Goal: Task Accomplishment & Management: Manage account settings

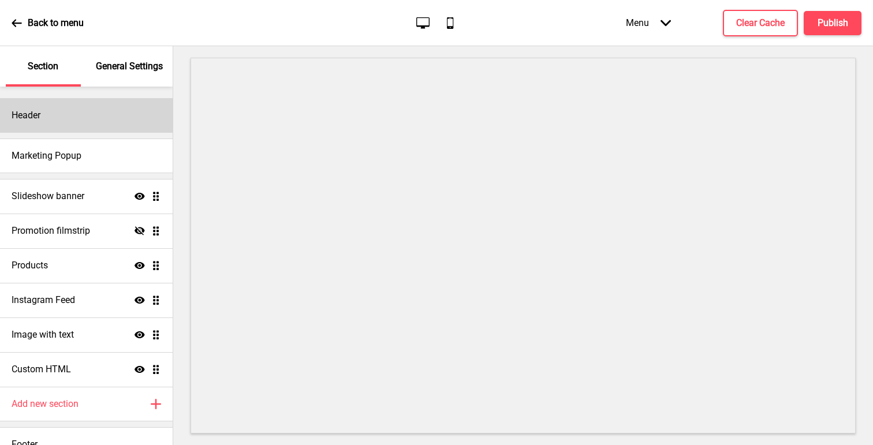
click at [50, 121] on div "Header" at bounding box center [86, 115] width 173 height 35
select select "中文 STSong"
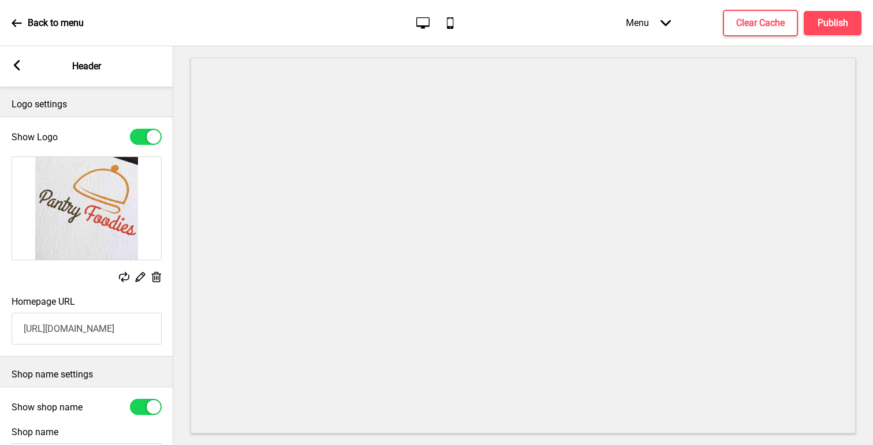
click at [18, 67] on rect at bounding box center [17, 65] width 10 height 10
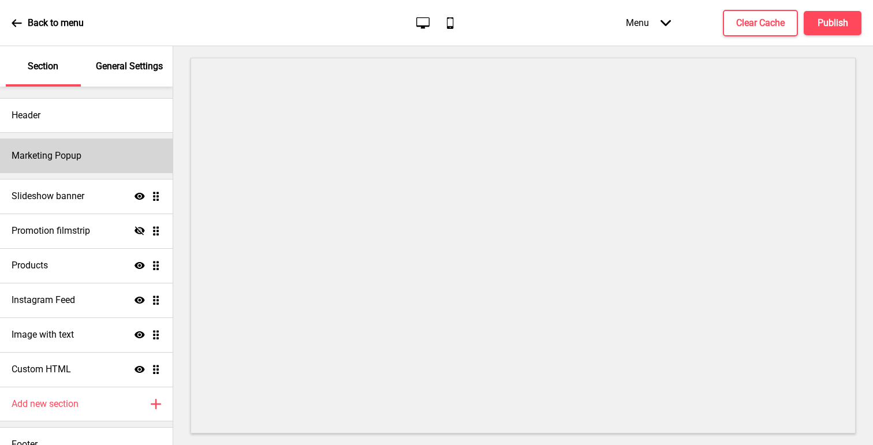
click at [46, 150] on h4 "Marketing Popup" at bounding box center [47, 156] width 70 height 13
select select "timeDelay"
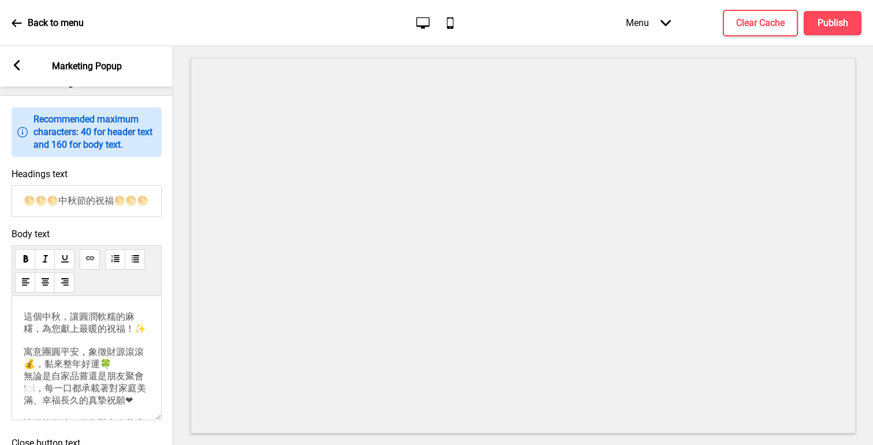
scroll to position [543, 0]
click at [99, 210] on input "🌕🌕🌕中秋節的祝福🌕🌕🌕" at bounding box center [87, 201] width 150 height 32
click at [122, 355] on p "這個中秋，讓圓潤軟糯的麻糬，為您獻上最暖的祝福！✨ 寓意團圓平安，象徵財源滾滾💰，黏來整年好運🍀 無論是自家品嘗還是朋友聚會🍽️，每一口都承載著對家庭美滿、幸…" at bounding box center [87, 406] width 126 height 191
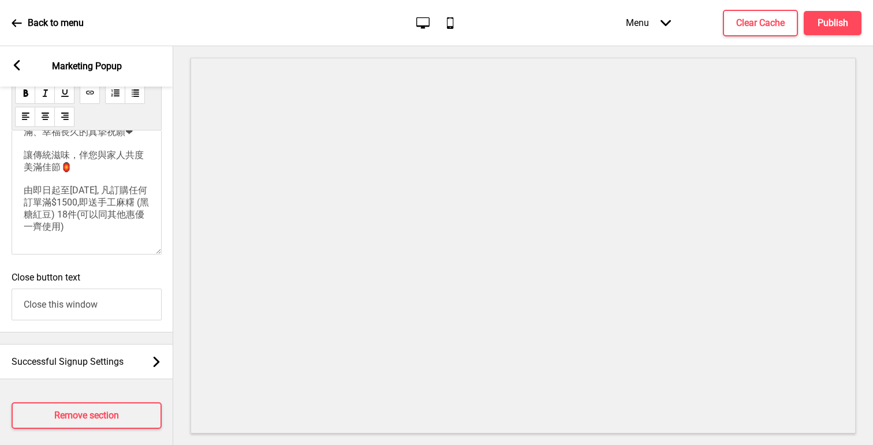
scroll to position [728, 0]
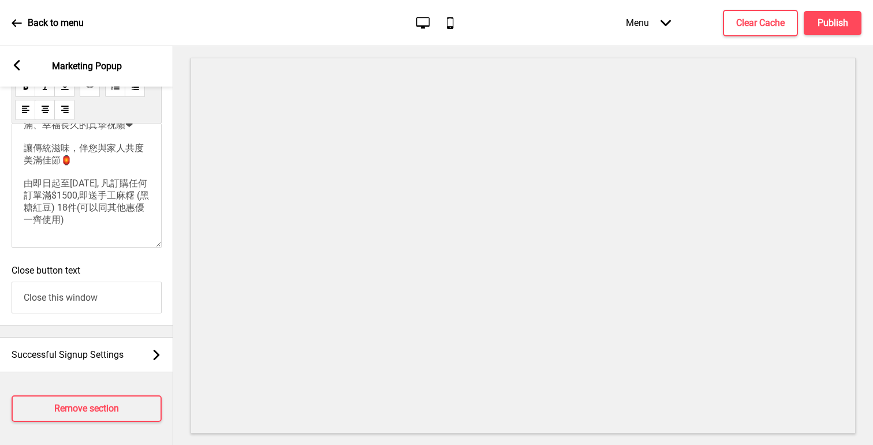
click at [80, 327] on div "Enable Marketing Popup Popup settings Popup trigger type Time delay Page scroll…" at bounding box center [86, 266] width 173 height 359
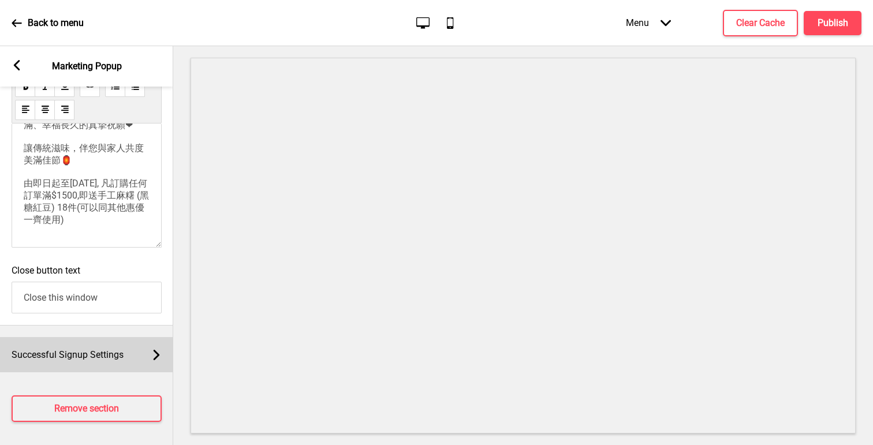
click at [124, 358] on div "Successful Signup Settings Arrow right" at bounding box center [86, 354] width 173 height 35
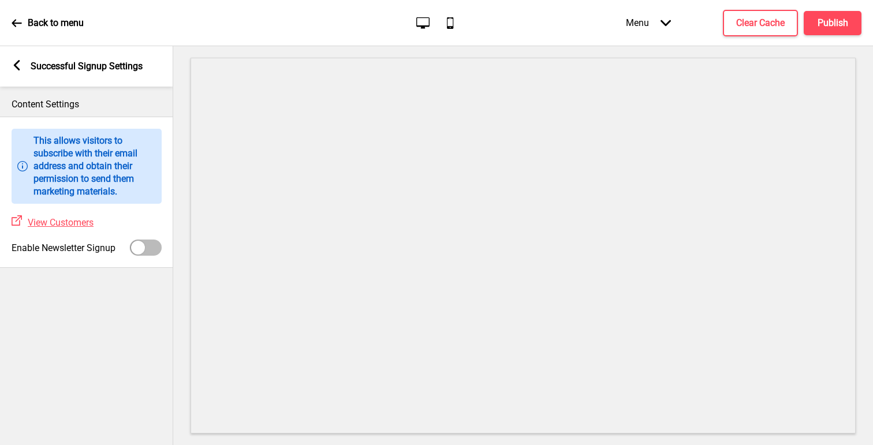
scroll to position [0, 0]
click at [16, 69] on rect at bounding box center [17, 65] width 10 height 10
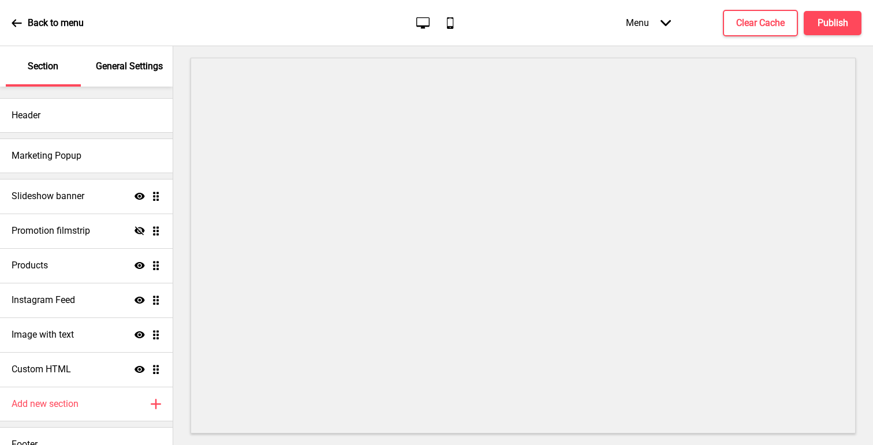
select select "timeDelay"
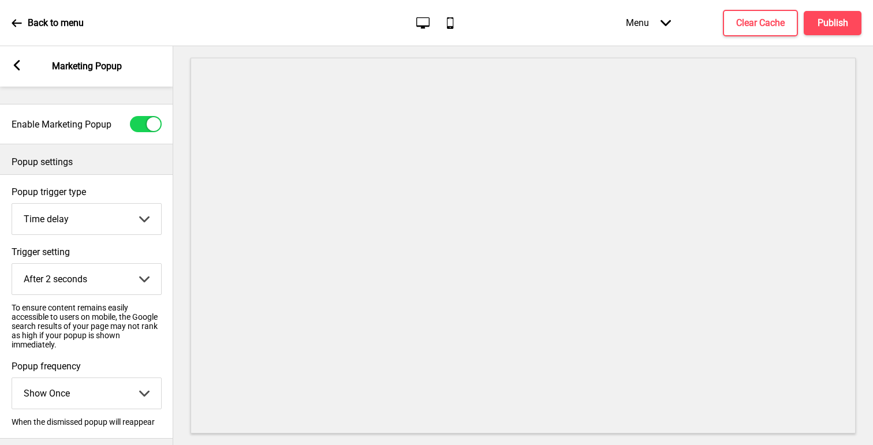
click at [16, 67] on icon at bounding box center [17, 65] width 6 height 10
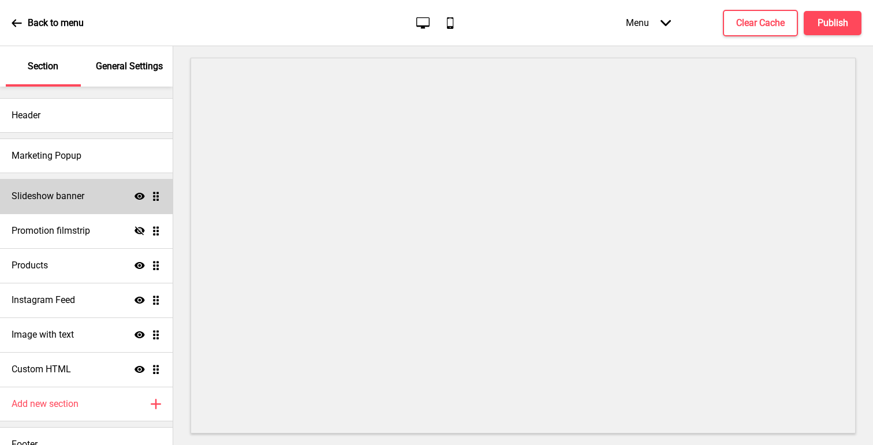
click at [35, 192] on h4 "Slideshow banner" at bounding box center [48, 196] width 73 height 13
select select "10000"
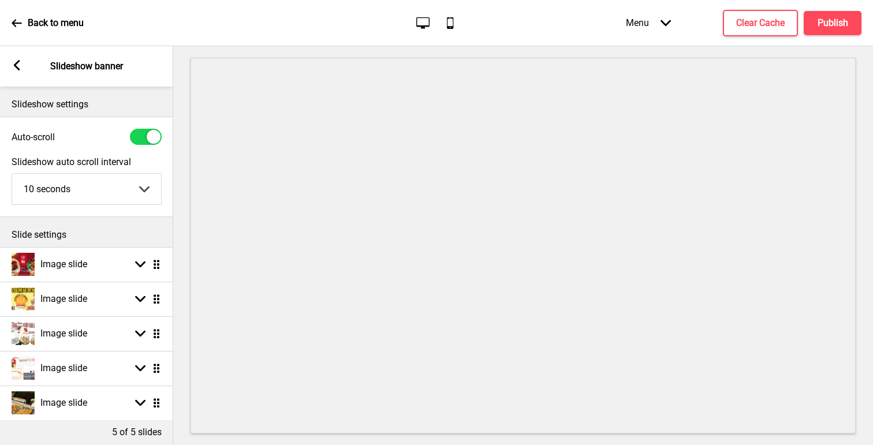
scroll to position [55, 0]
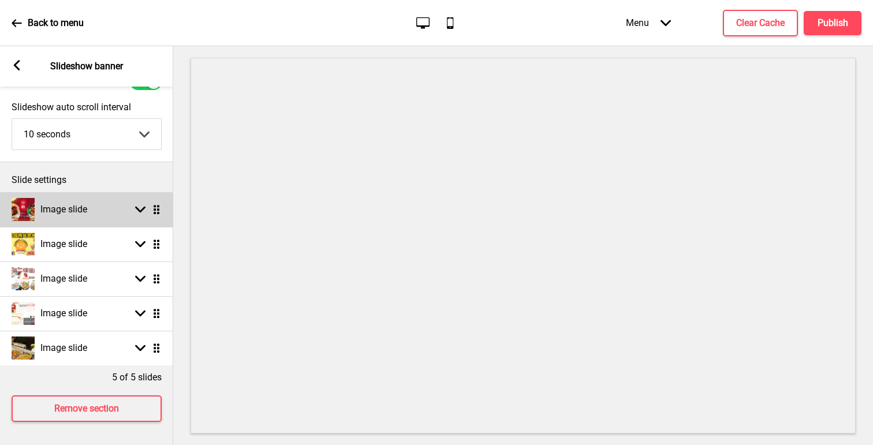
click at [61, 217] on div "Image slide" at bounding box center [50, 209] width 76 height 23
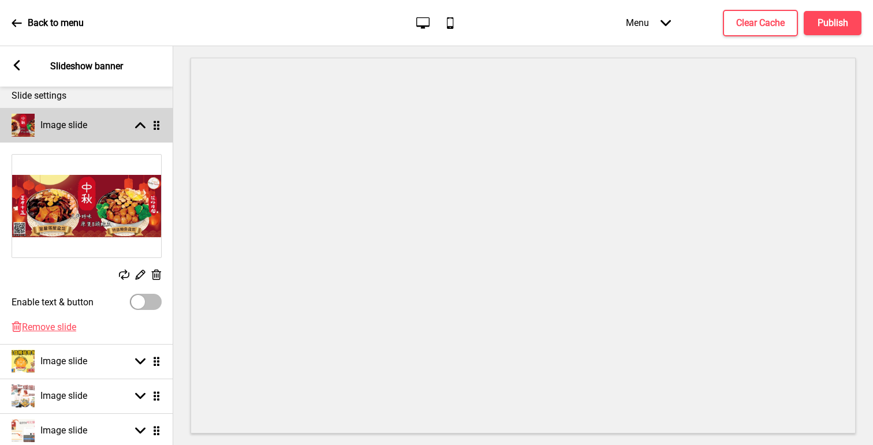
scroll to position [147, 0]
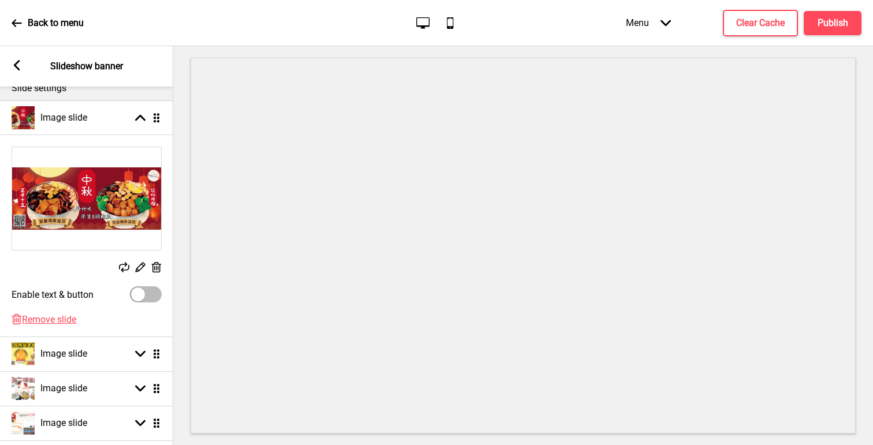
click at [105, 195] on img at bounding box center [86, 198] width 149 height 103
click at [20, 65] on rect at bounding box center [17, 65] width 10 height 10
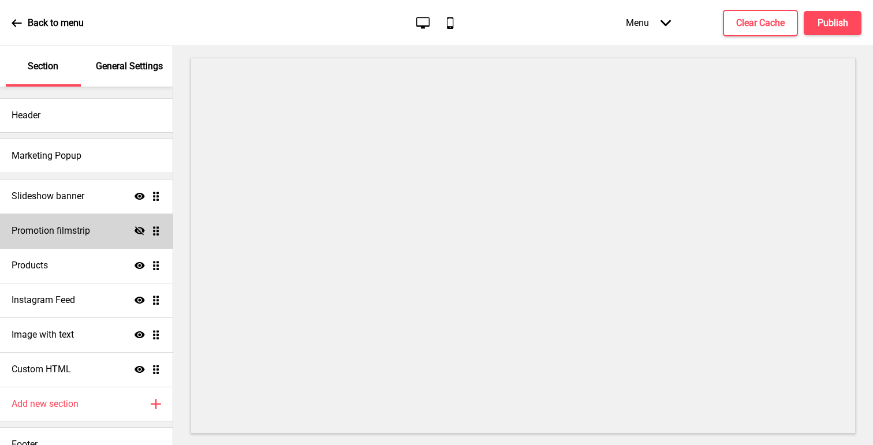
click at [72, 221] on div "Promotion filmstrip Hide Drag" at bounding box center [86, 231] width 173 height 35
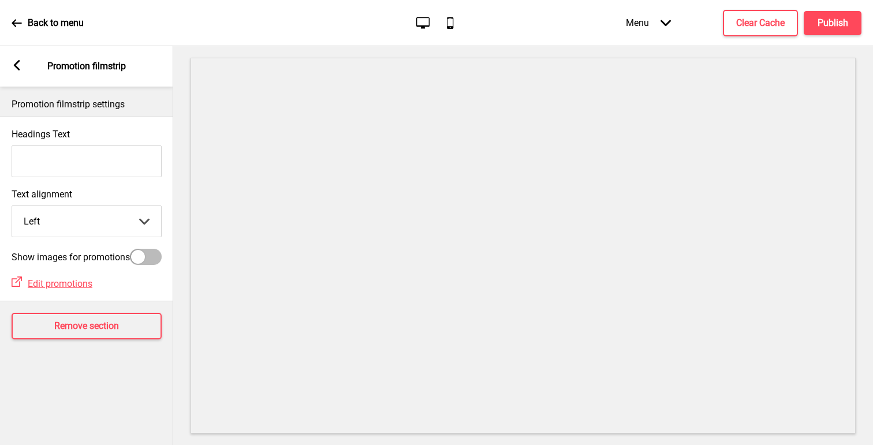
click at [16, 65] on icon at bounding box center [17, 65] width 6 height 10
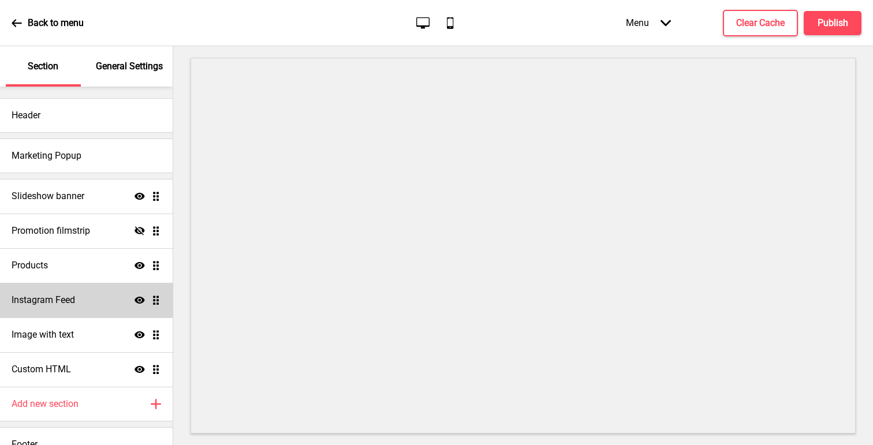
scroll to position [17, 0]
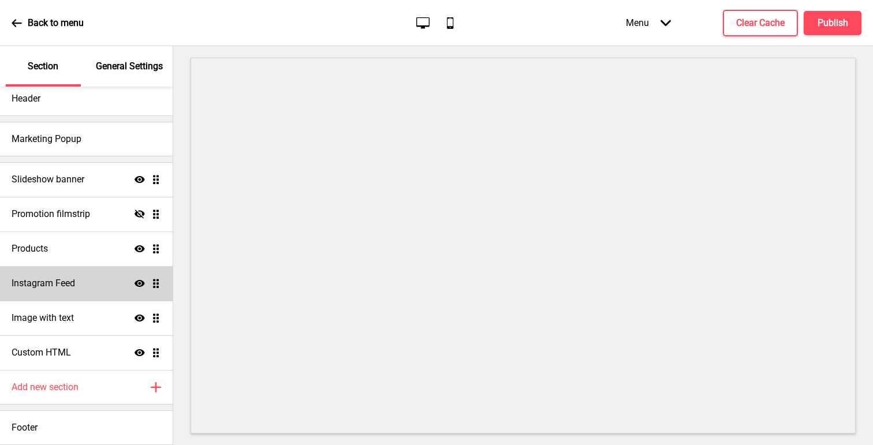
click at [37, 289] on h4 "Instagram Feed" at bounding box center [44, 283] width 64 height 13
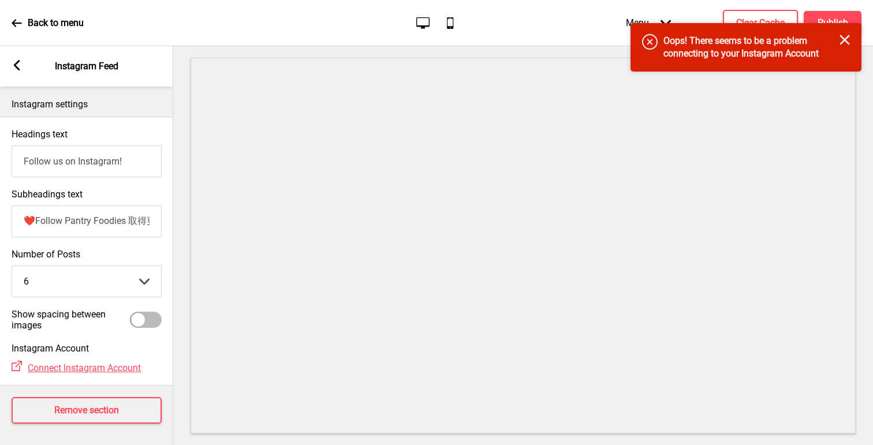
click at [65, 162] on input "Follow us on Instagram!" at bounding box center [87, 162] width 150 height 32
click at [86, 162] on input "Follow us on Instagram!" at bounding box center [87, 162] width 150 height 32
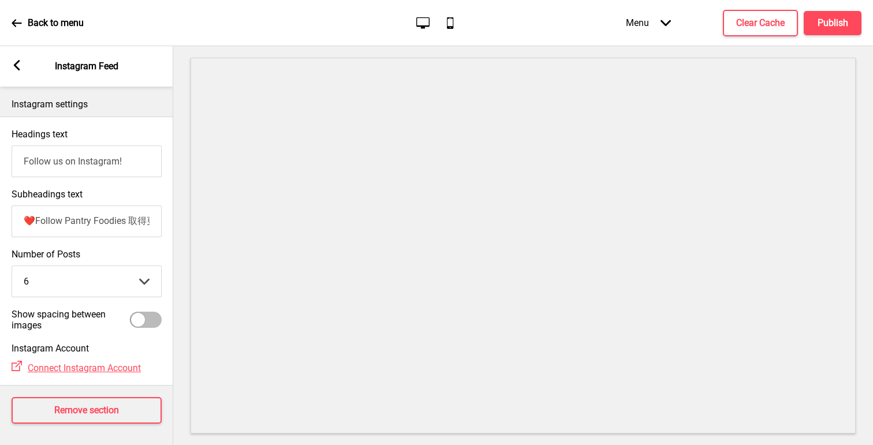
click at [93, 220] on input "❤️Follow Pantry Foodies 取得更多資訊！！❤️" at bounding box center [87, 222] width 150 height 32
click at [16, 64] on icon at bounding box center [17, 65] width 6 height 10
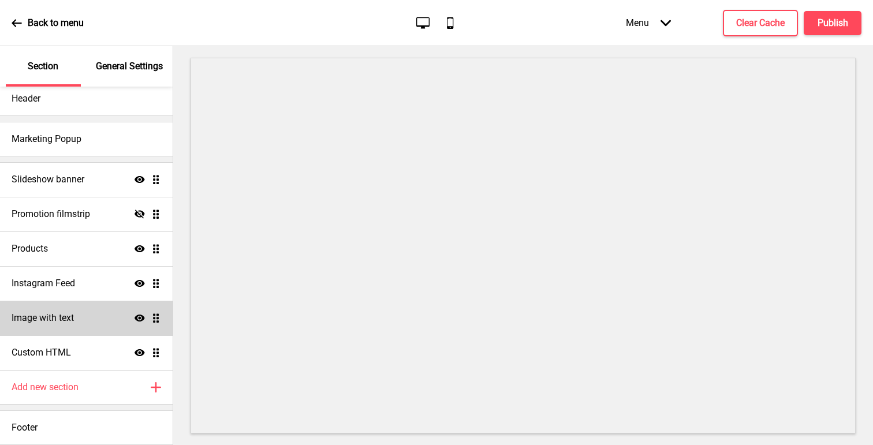
click at [34, 314] on h4 "Image with text" at bounding box center [43, 318] width 62 height 13
select select "center"
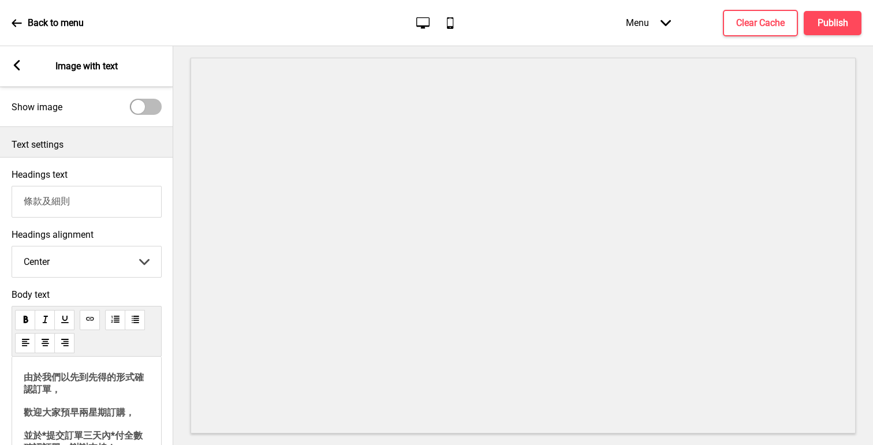
scroll to position [31, 0]
click at [105, 205] on input "條款及細則" at bounding box center [87, 201] width 150 height 32
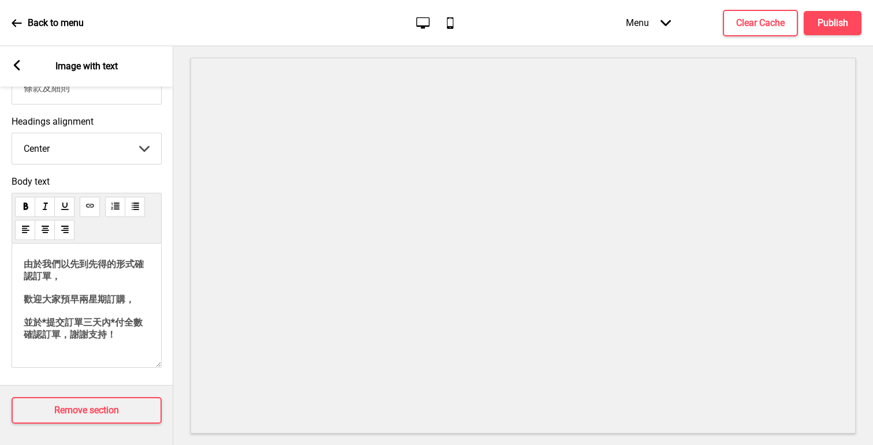
scroll to position [145, 0]
click at [102, 294] on span "由於我們以先到先得的形式確認訂單， 歡迎大家預早兩星期訂購， 並於*提交訂單三天內*付全數確認訂單，謝謝支持！ 用心對待食物。用心對待您。 免費送貨安排： １…" at bounding box center [85, 372] width 122 height 231
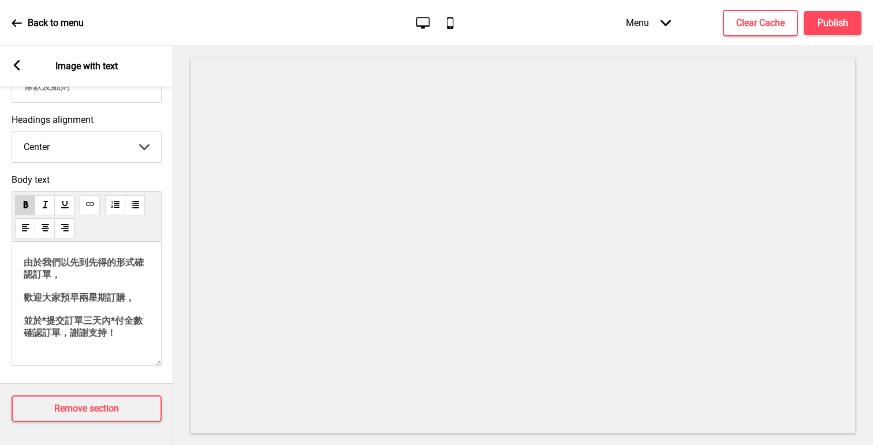
copy div "loremipsumdolors， ametconsect， ad*elitsed*doeiusm，temp！ incidi。utlab。 etdolo： 3…"
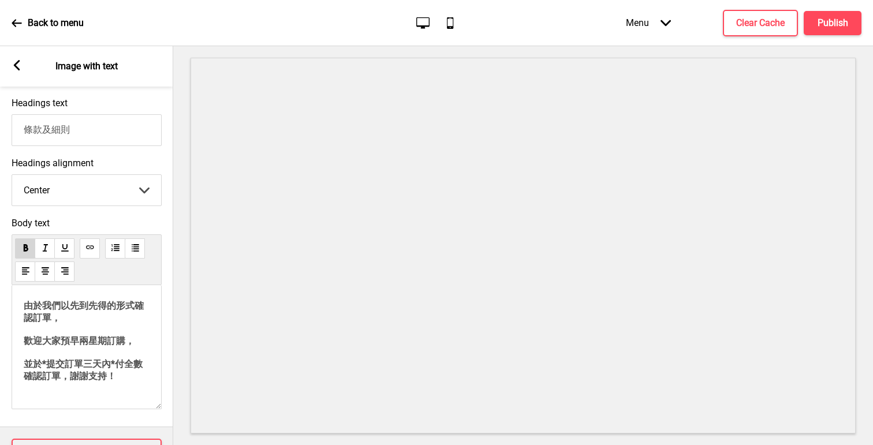
scroll to position [101, 0]
click at [97, 132] on input "條款及細則" at bounding box center [87, 131] width 150 height 32
click at [20, 66] on rect at bounding box center [17, 65] width 10 height 10
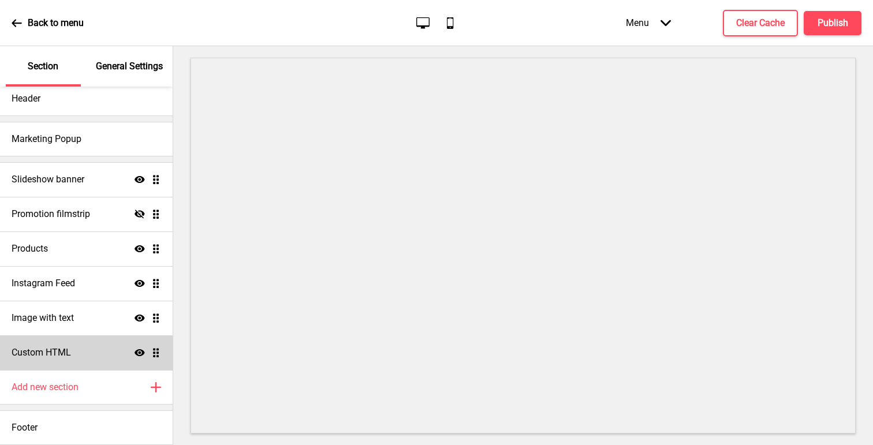
click at [61, 347] on h4 "Custom HTML" at bounding box center [42, 353] width 60 height 13
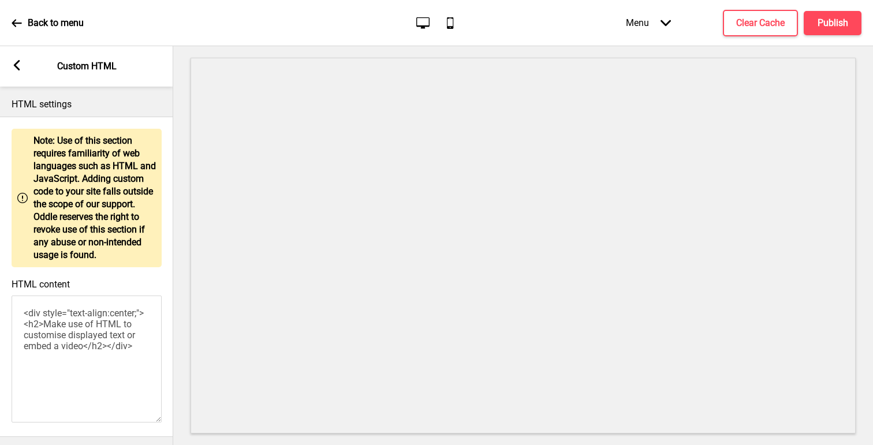
scroll to position [53, 0]
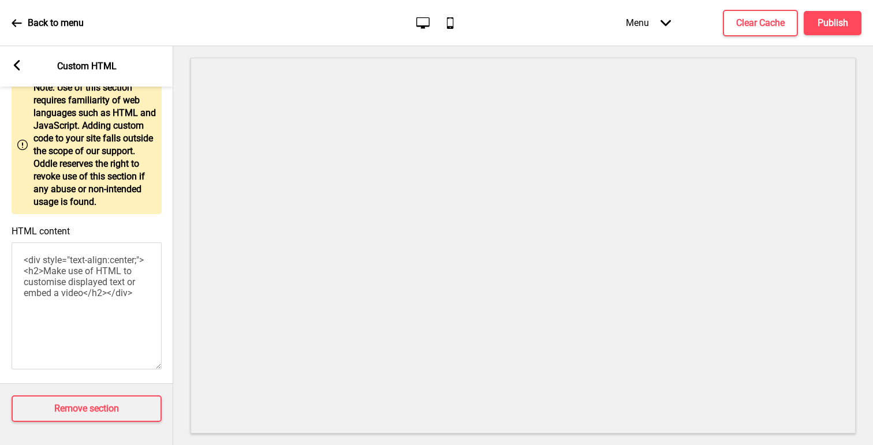
click at [109, 281] on textarea "<div style="text-align:center;"><h2>Make use of HTML to customise displayed tex…" at bounding box center [87, 306] width 150 height 127
click at [10, 65] on div "Arrow left Custom HTML" at bounding box center [86, 66] width 173 height 40
click at [23, 68] on div "Arrow left Custom HTML" at bounding box center [86, 66] width 173 height 40
click at [18, 68] on icon at bounding box center [17, 65] width 6 height 10
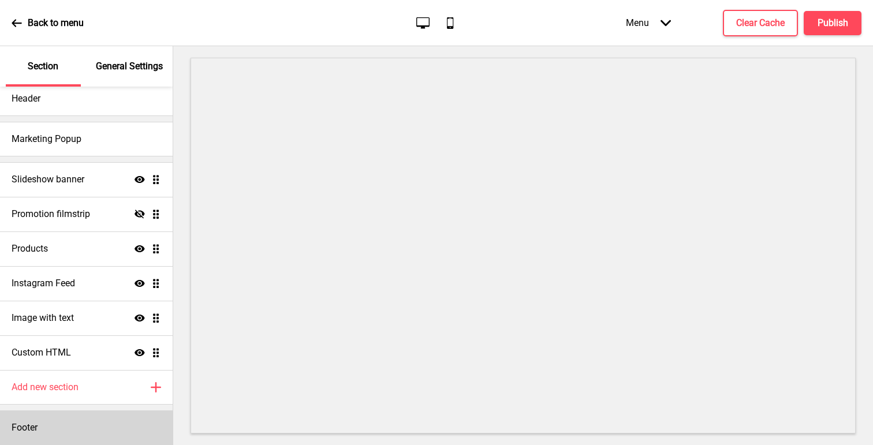
click at [47, 431] on div "Footer" at bounding box center [86, 428] width 173 height 35
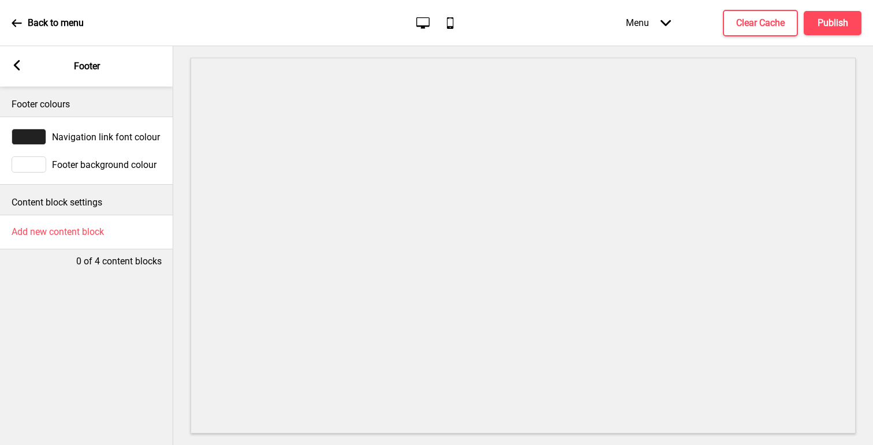
click at [18, 69] on icon at bounding box center [17, 65] width 6 height 10
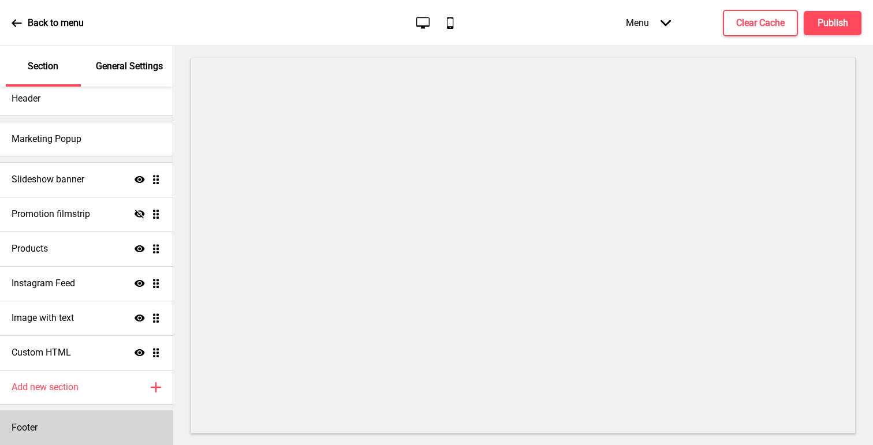
click at [95, 429] on div "Footer" at bounding box center [86, 428] width 173 height 35
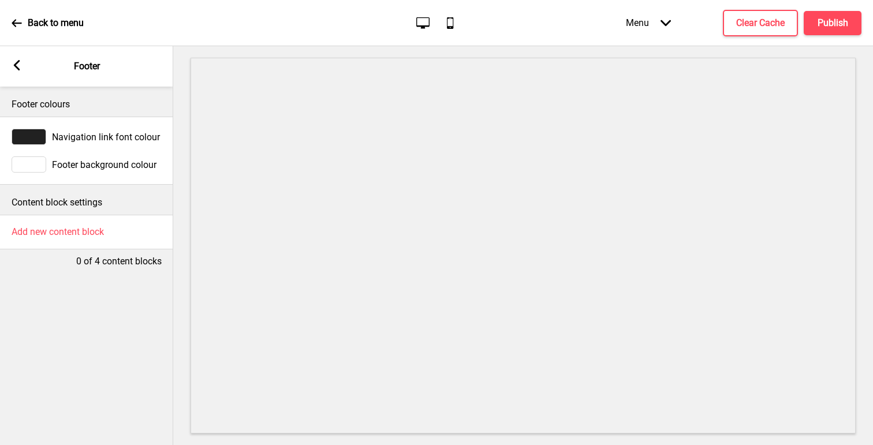
click at [13, 61] on rect at bounding box center [17, 65] width 10 height 10
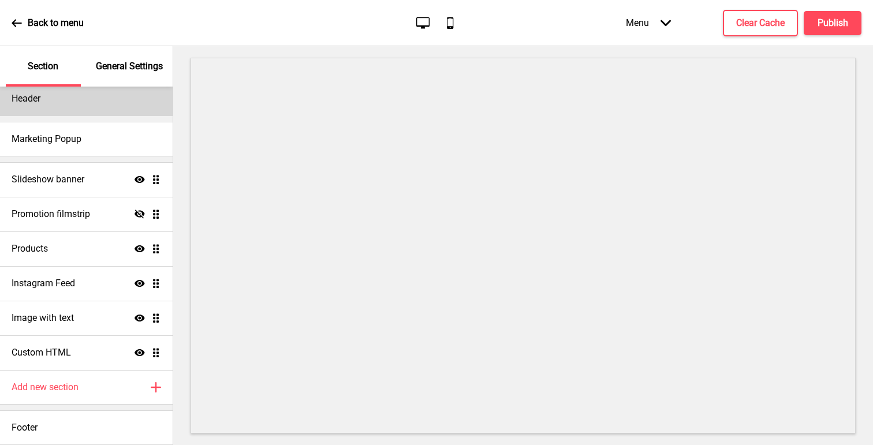
click at [51, 109] on div "Header" at bounding box center [86, 98] width 173 height 35
select select "中文 STSong"
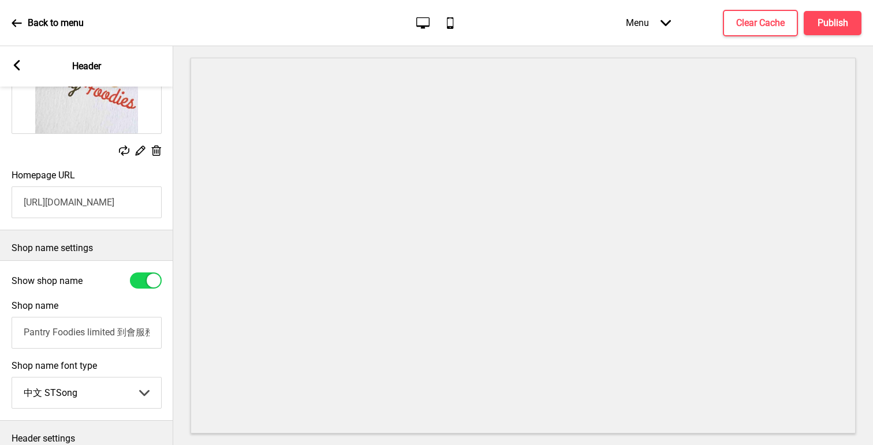
scroll to position [212, 0]
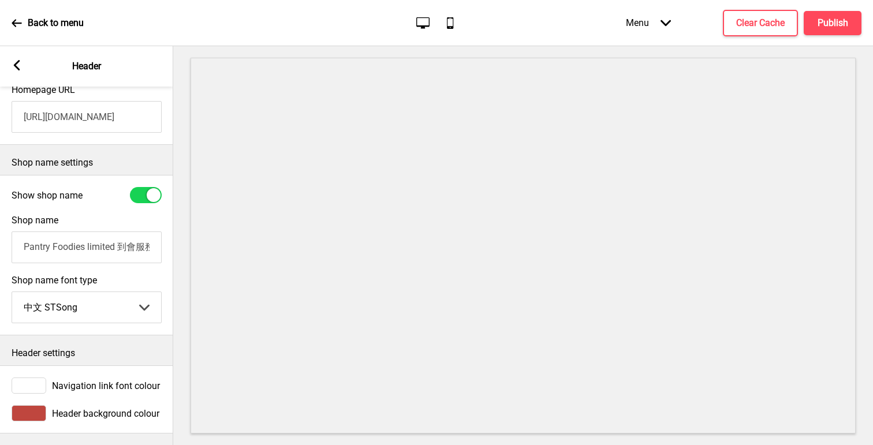
click at [23, 410] on div at bounding box center [29, 414] width 35 height 16
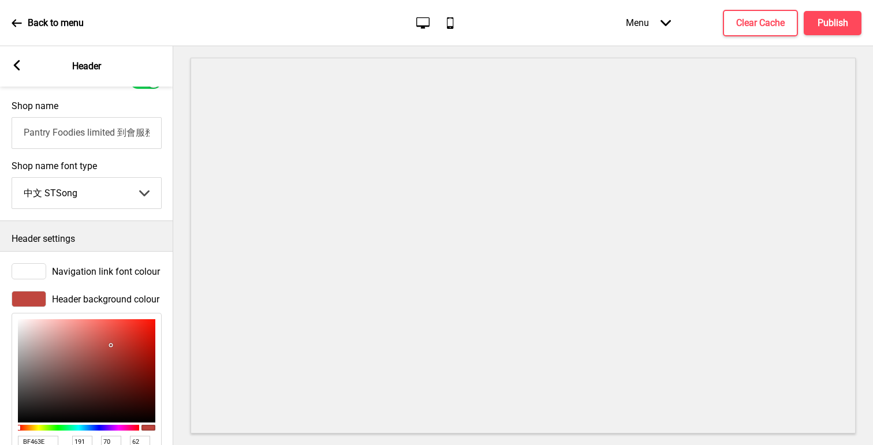
scroll to position [401, 0]
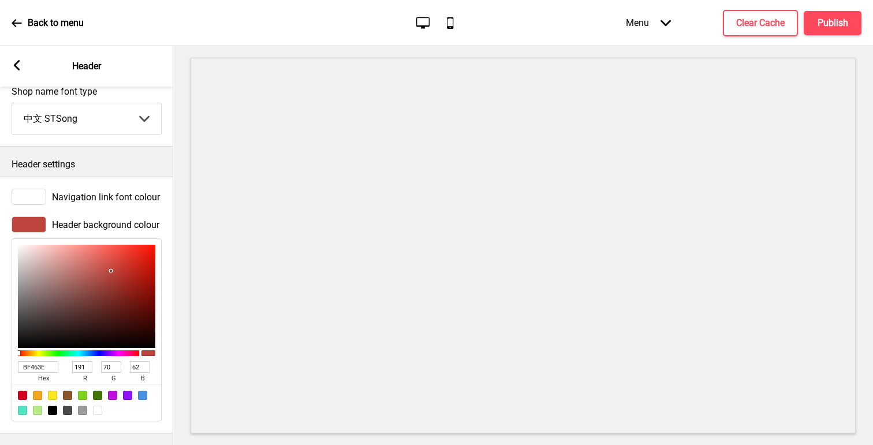
click at [51, 366] on input "BF463E" at bounding box center [38, 368] width 40 height 12
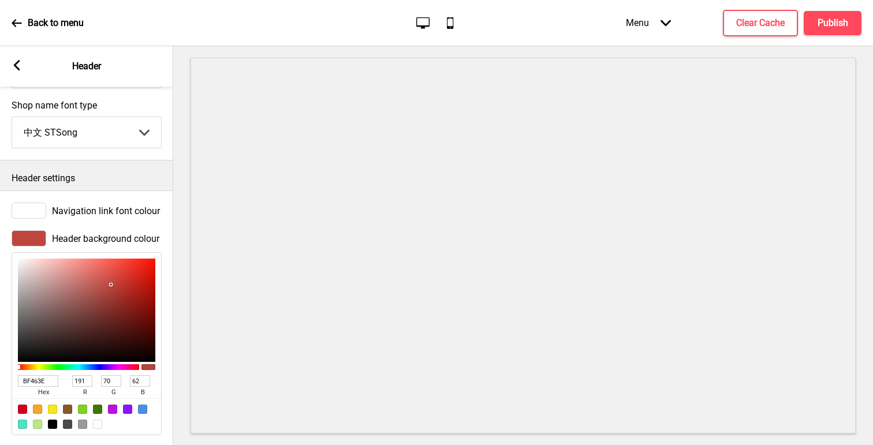
scroll to position [343, 0]
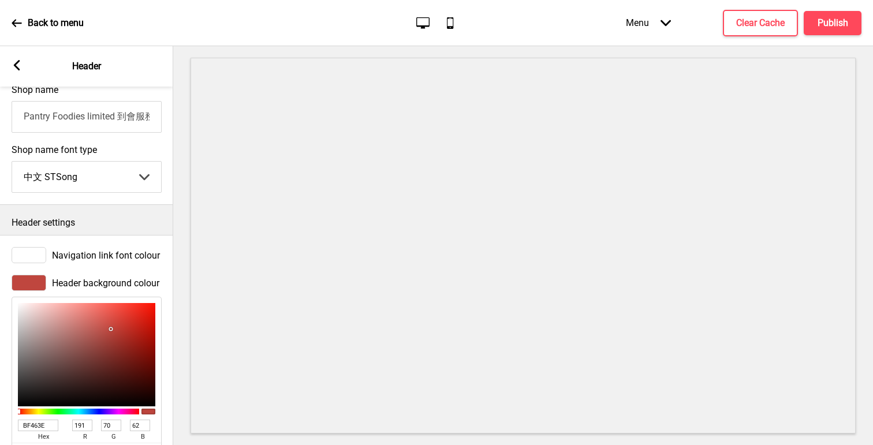
click at [111, 114] on input "Pantry Foodies limited 到會服務" at bounding box center [87, 117] width 150 height 32
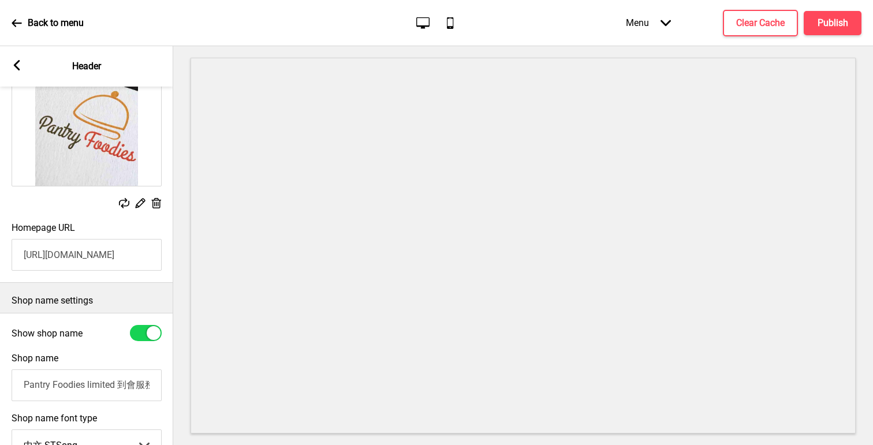
scroll to position [68, 0]
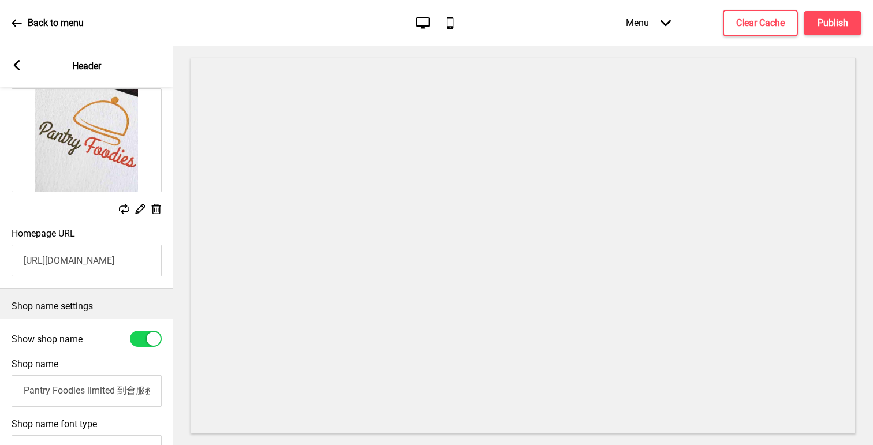
click at [110, 259] on input "[URL][DOMAIN_NAME]" at bounding box center [87, 261] width 150 height 32
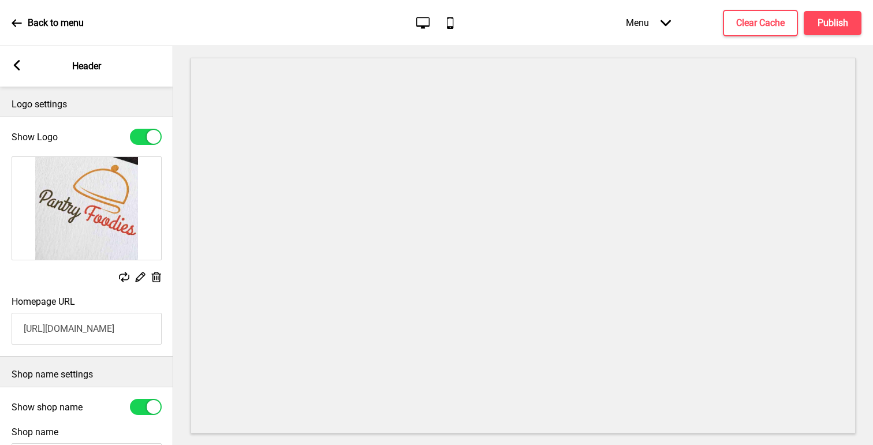
click at [16, 66] on icon at bounding box center [17, 65] width 6 height 10
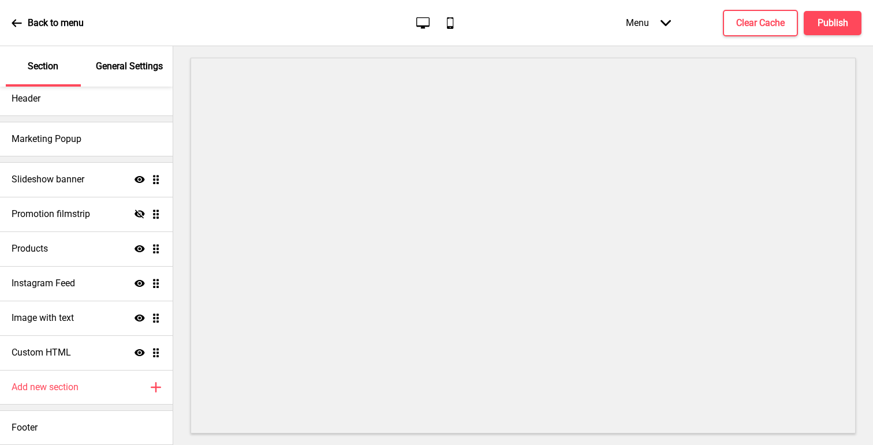
click at [132, 69] on p "General Settings" at bounding box center [129, 66] width 67 height 13
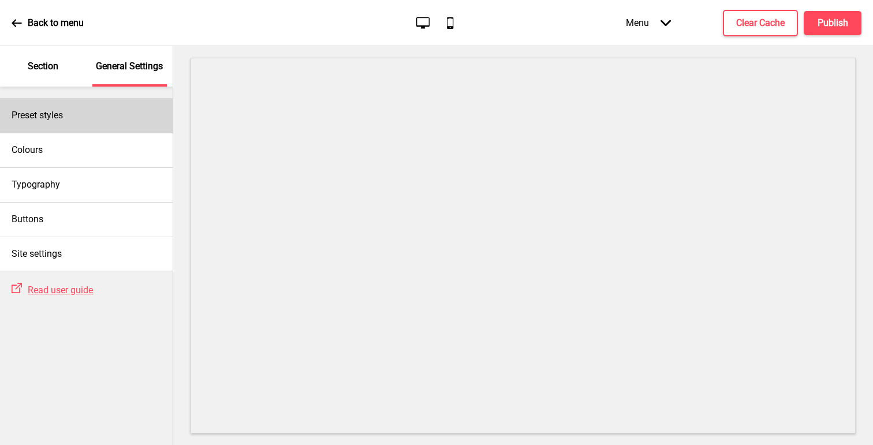
click at [81, 116] on div "Preset styles" at bounding box center [86, 115] width 173 height 35
select select "Custom"
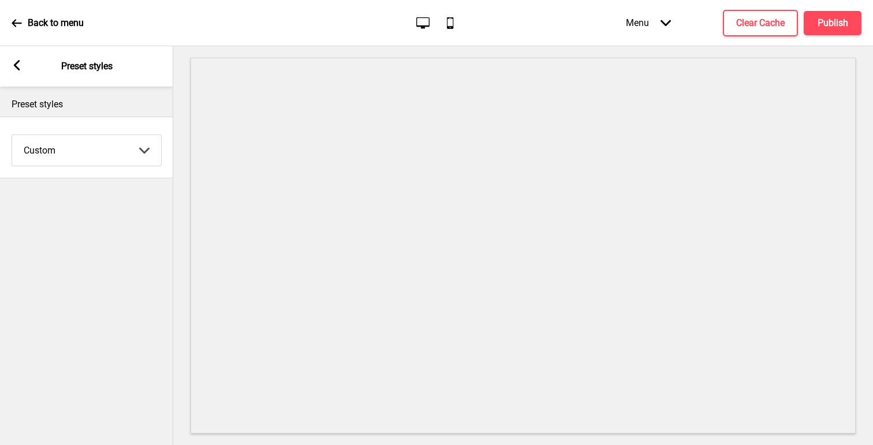
click at [14, 64] on rect at bounding box center [17, 65] width 10 height 10
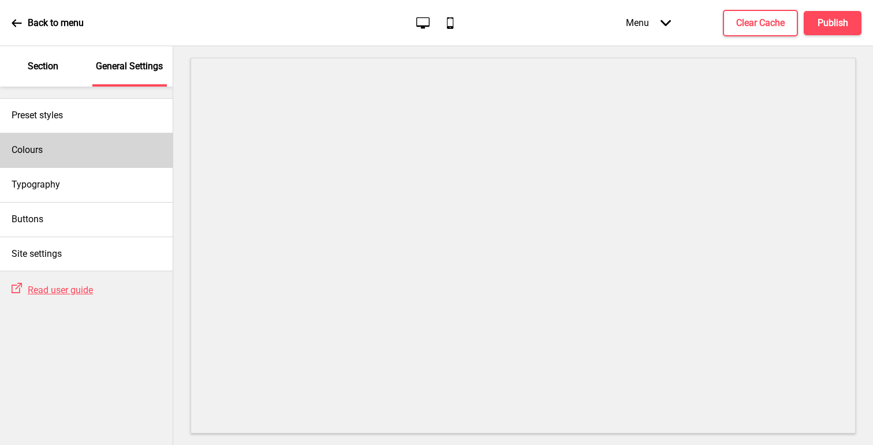
click at [41, 156] on h4 "Colours" at bounding box center [27, 150] width 31 height 13
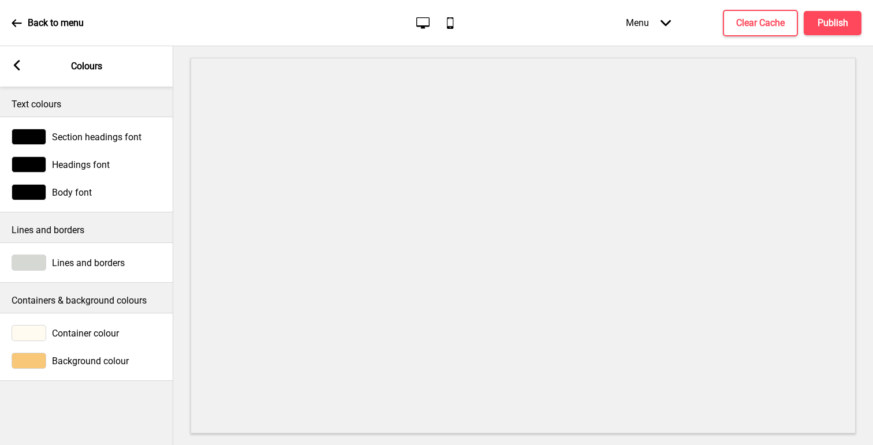
click at [46, 257] on div at bounding box center [29, 263] width 35 height 16
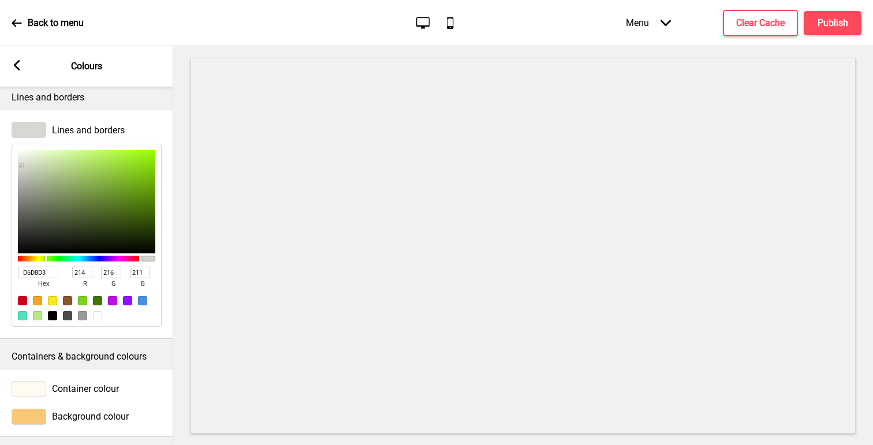
scroll to position [136, 0]
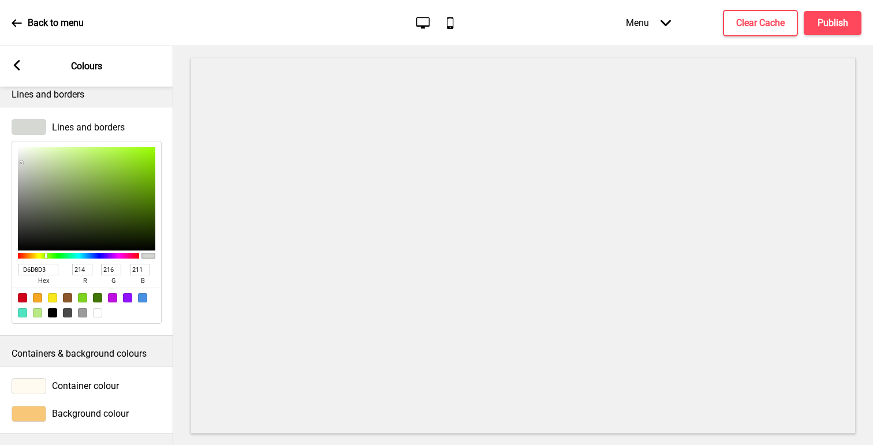
click at [49, 271] on input "D6D8D3" at bounding box center [38, 270] width 40 height 12
click at [34, 382] on div at bounding box center [29, 386] width 35 height 16
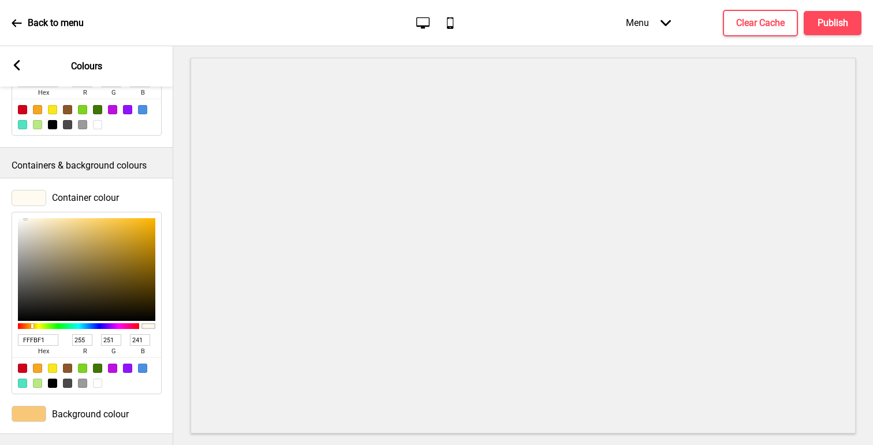
scroll to position [325, 0]
click at [47, 337] on input "FFFBF1" at bounding box center [38, 340] width 40 height 12
click at [27, 414] on div at bounding box center [29, 414] width 35 height 16
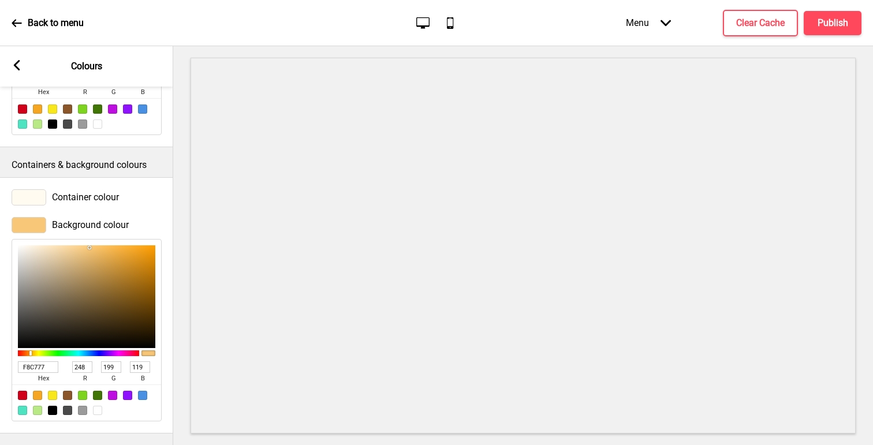
click at [44, 371] on input "F8C777" at bounding box center [38, 368] width 40 height 12
click at [16, 63] on icon at bounding box center [17, 65] width 6 height 10
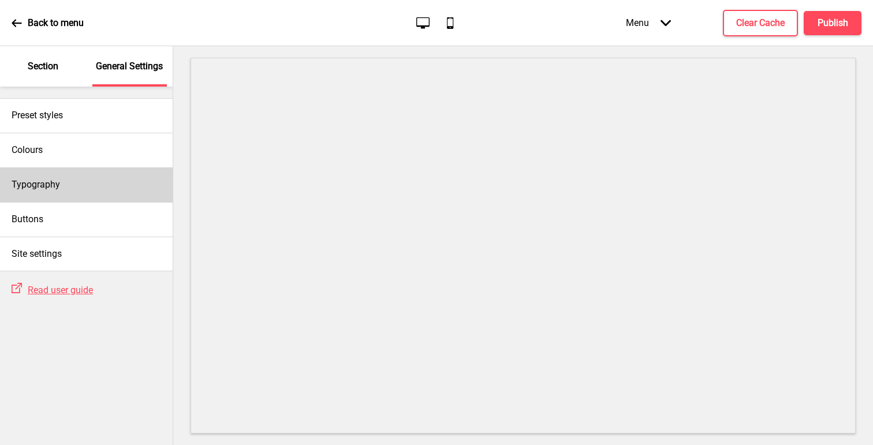
click at [52, 188] on h4 "Typography" at bounding box center [36, 185] width 49 height 13
select select "Ubuntu"
select select "王漢宗細黑體繁"
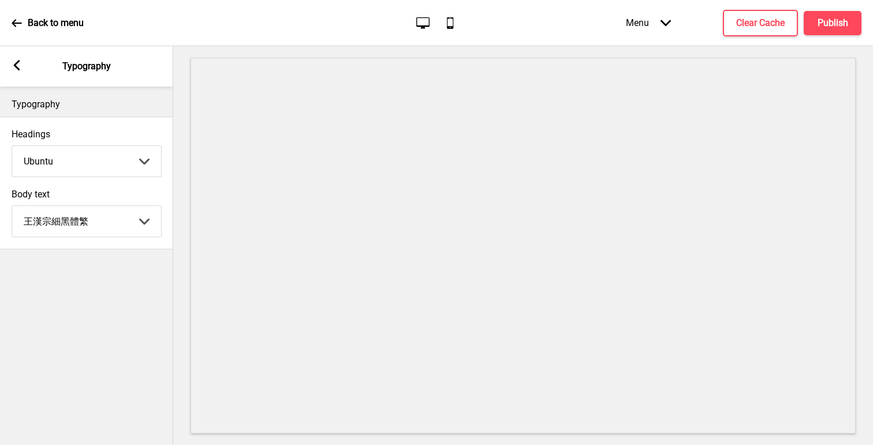
click at [80, 217] on select "Abhaya Libre Abril Fatface Adobe Garamond Pro Arimo Arsenal Arvo Berkshire Swas…" at bounding box center [86, 221] width 149 height 31
click at [12, 206] on select "Abhaya Libre Abril Fatface Adobe Garamond Pro Arimo Arsenal Arvo Berkshire Swas…" at bounding box center [86, 221] width 149 height 31
click at [72, 226] on select "Abhaya Libre Abril Fatface Adobe Garamond Pro Arimo Arsenal Arvo Berkshire Swas…" at bounding box center [86, 221] width 149 height 31
click at [18, 77] on div "Arrow left Typography" at bounding box center [86, 66] width 173 height 40
click at [18, 69] on icon at bounding box center [17, 65] width 6 height 10
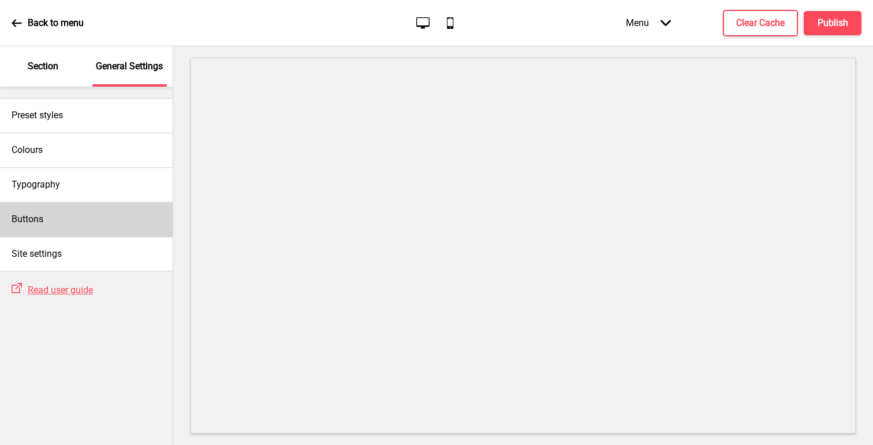
click at [60, 223] on div "Buttons" at bounding box center [86, 219] width 173 height 35
select select "raised"
select select "pill"
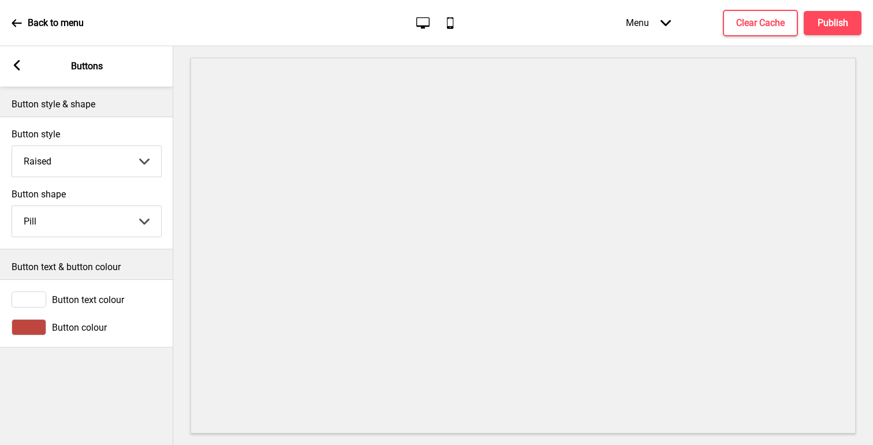
click at [34, 325] on div at bounding box center [29, 327] width 35 height 16
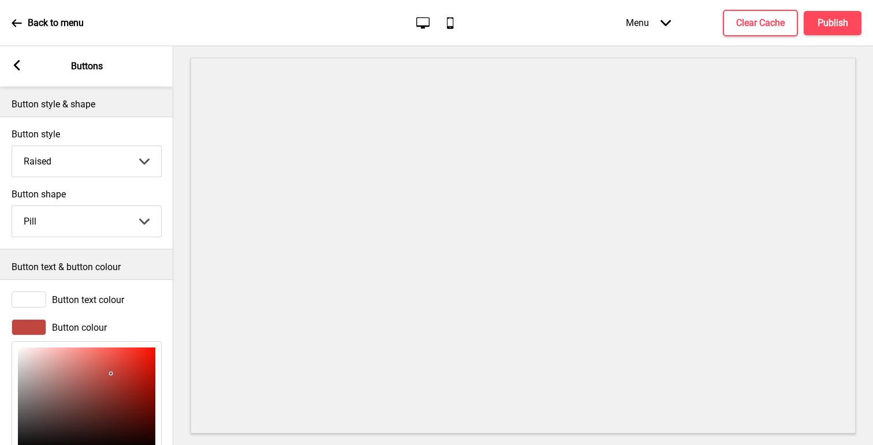
scroll to position [102, 0]
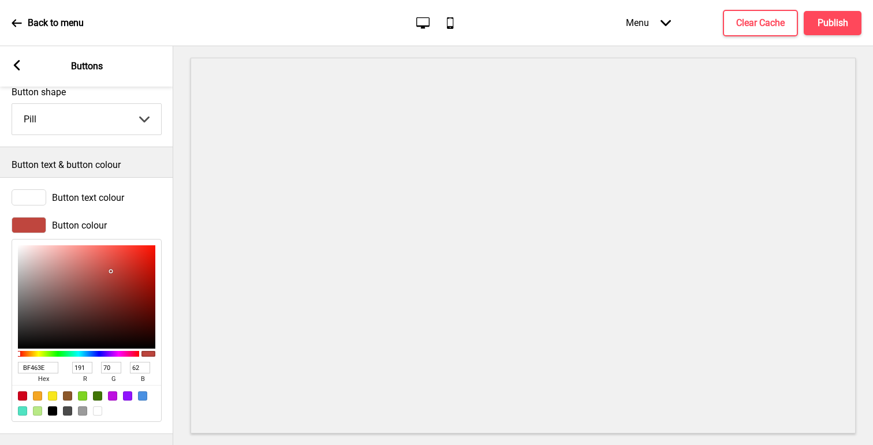
click at [44, 370] on input "BF463E" at bounding box center [38, 368] width 40 height 12
click at [14, 68] on rect at bounding box center [17, 65] width 10 height 10
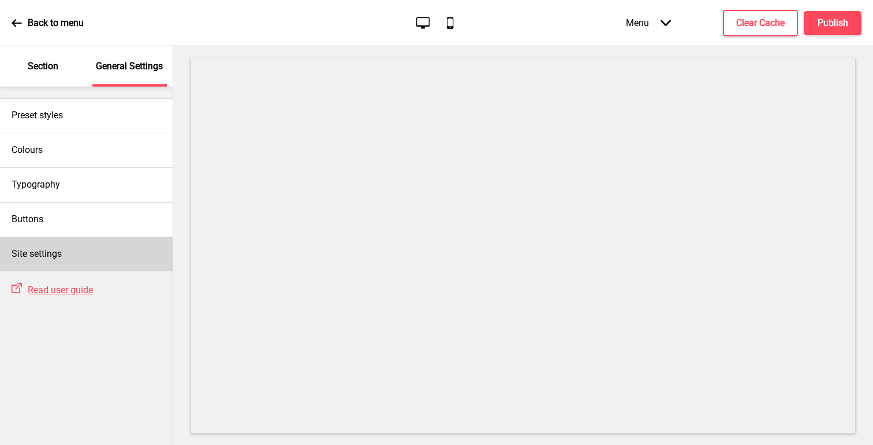
click at [41, 257] on h4 "Site settings" at bounding box center [37, 254] width 50 height 13
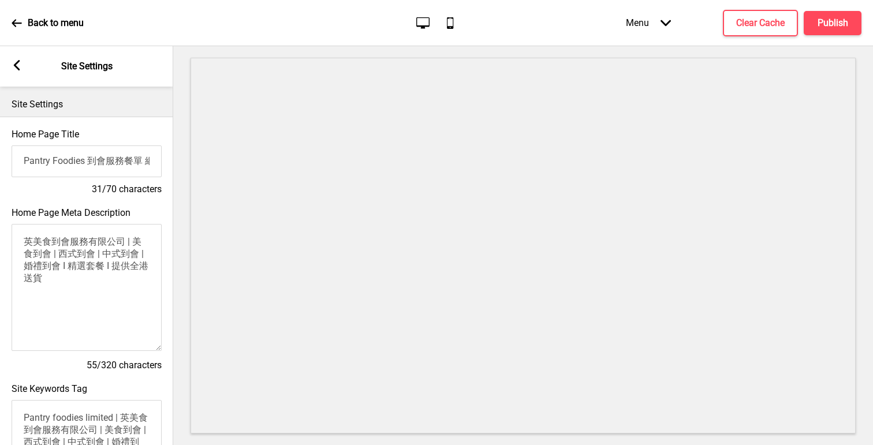
click at [143, 168] on input "Pantry Foodies 到會服務餐單 網上預訂 全港直送" at bounding box center [87, 162] width 150 height 32
click at [97, 248] on textarea "英美食到會服務有限公司 | 美食到會 | 西式到會 | 中式到會 | 婚禮到會 I 精選套餐 I 提供全港送貨" at bounding box center [87, 287] width 150 height 127
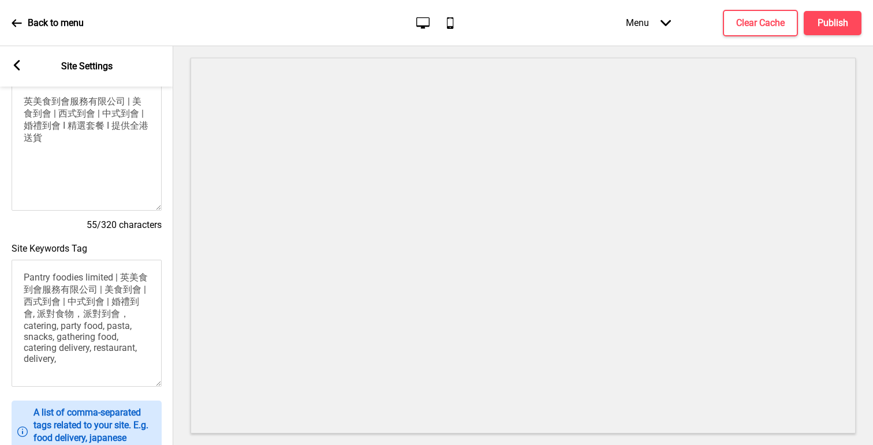
scroll to position [143, 0]
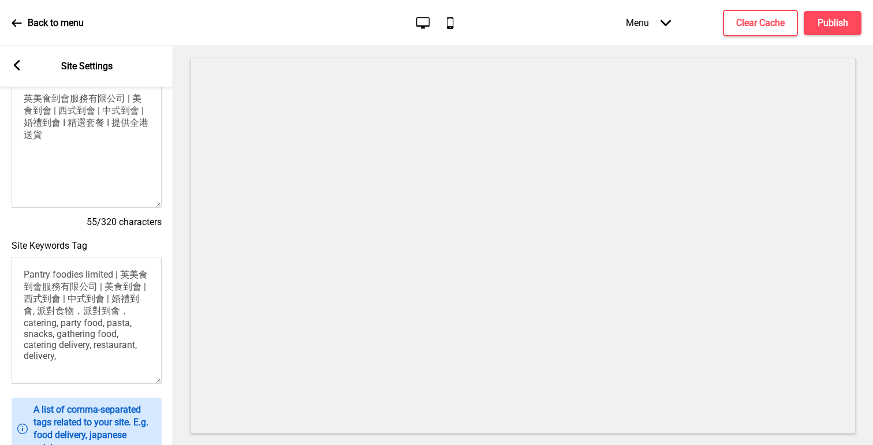
click at [97, 328] on textarea "Pantry foodies limited | 英美食到會服務有限公司 | 美食到會 | 西式到會 | 中式到會 | 婚禮到會, 派對食物，派對到會， ca…" at bounding box center [87, 320] width 150 height 127
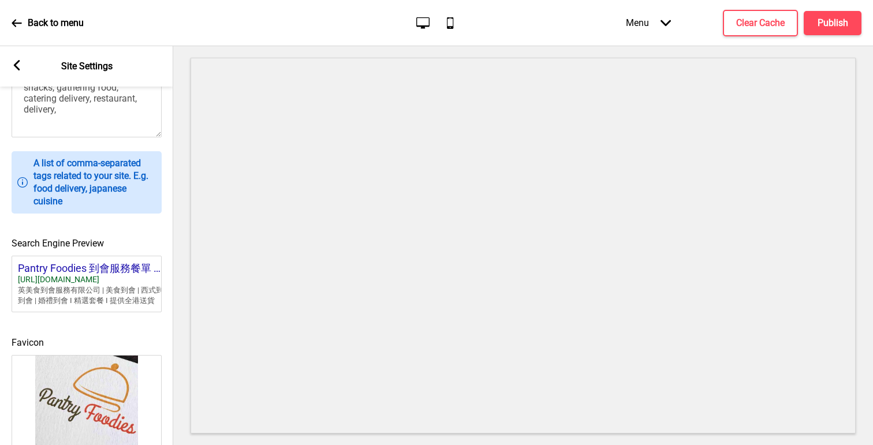
scroll to position [451, 0]
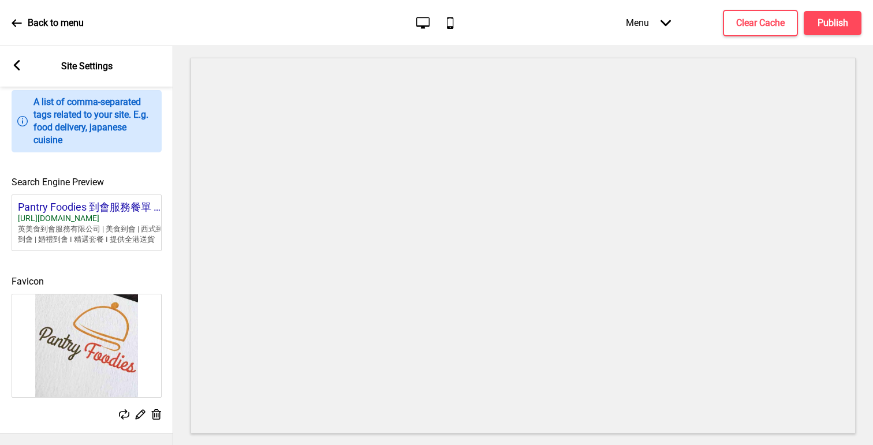
click at [14, 68] on rect at bounding box center [17, 65] width 10 height 10
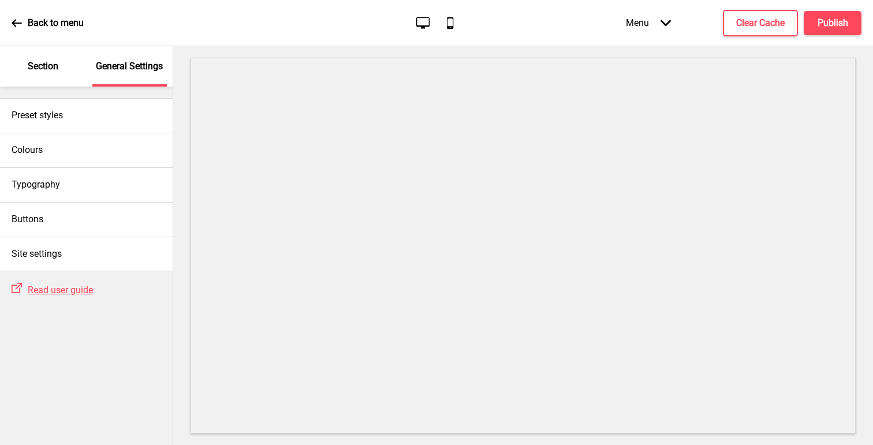
click at [23, 68] on div "Section" at bounding box center [43, 66] width 75 height 40
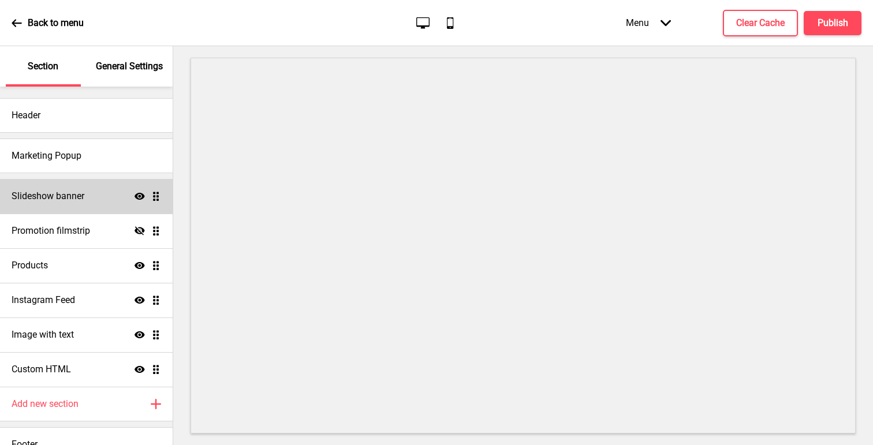
click at [55, 193] on h4 "Slideshow banner" at bounding box center [48, 196] width 73 height 13
select select "10000"
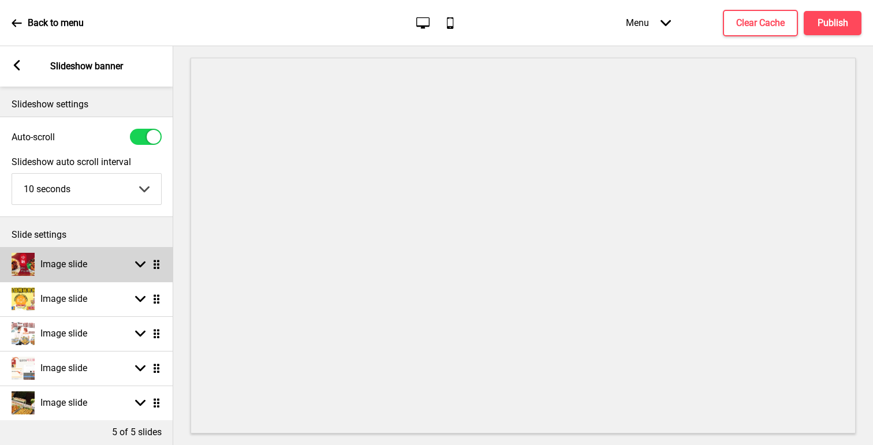
click at [71, 262] on h4 "Image slide" at bounding box center [63, 264] width 47 height 13
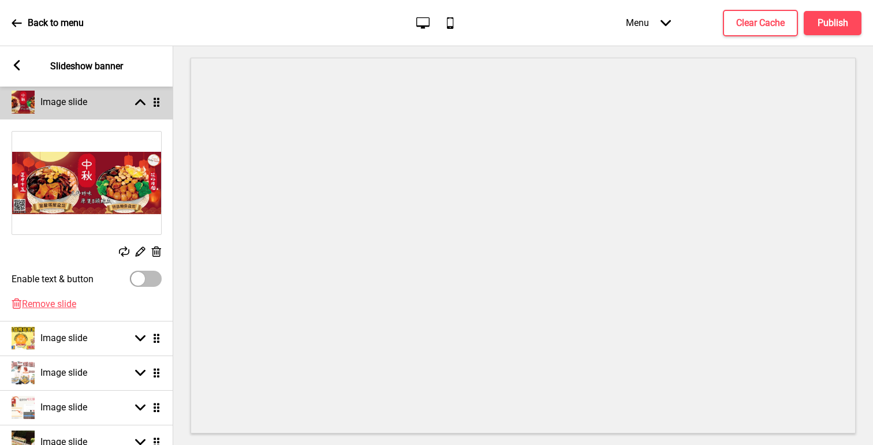
scroll to position [163, 0]
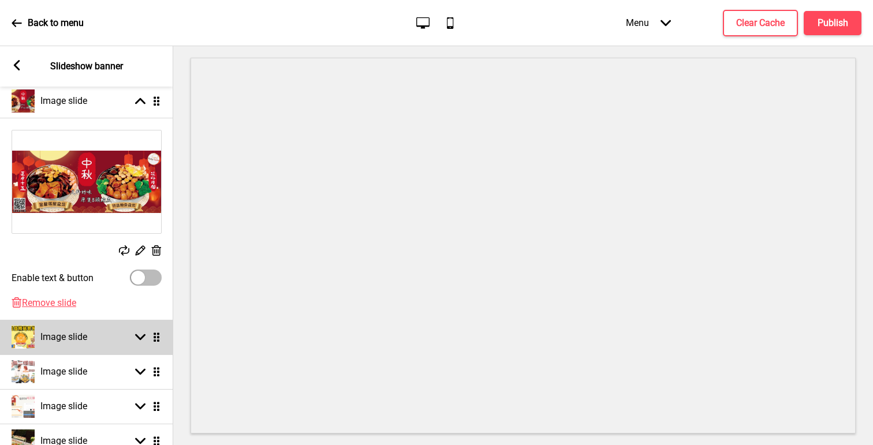
click at [84, 337] on h4 "Image slide" at bounding box center [63, 337] width 47 height 13
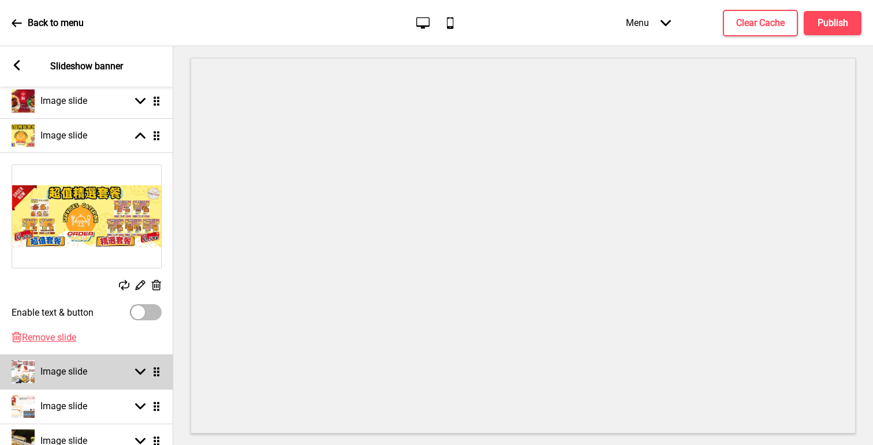
click at [99, 369] on div "Image slide Arrow down Drag" at bounding box center [86, 372] width 173 height 35
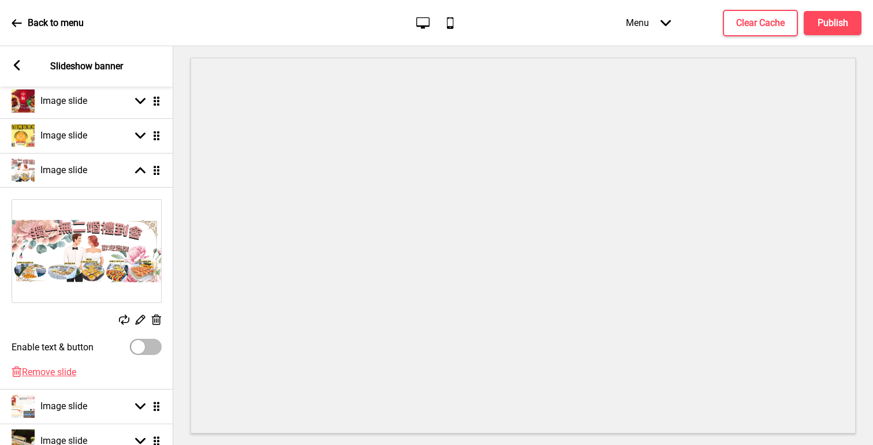
scroll to position [256, 0]
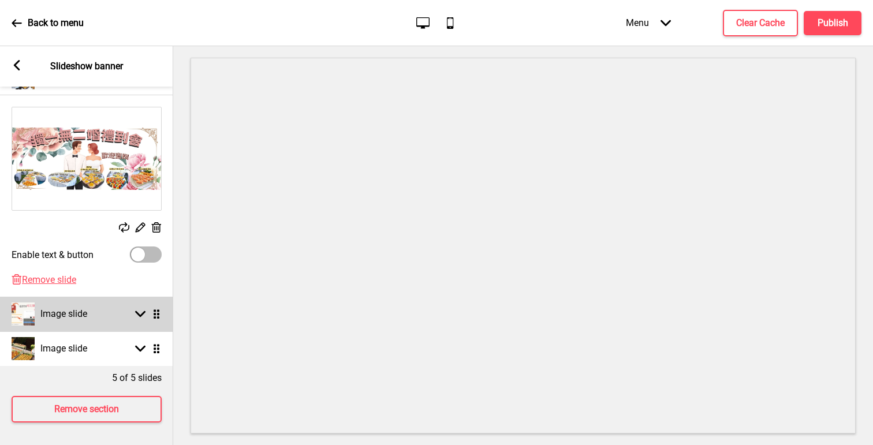
click at [87, 322] on div "Image slide" at bounding box center [50, 314] width 76 height 23
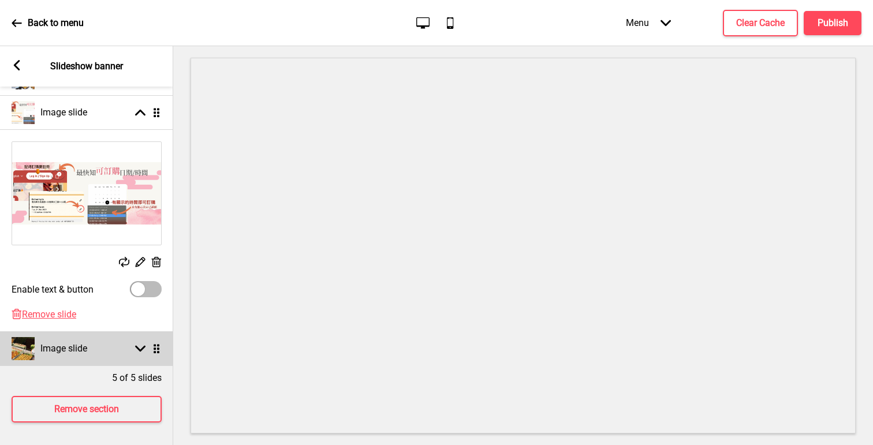
click at [75, 340] on div "Image slide" at bounding box center [50, 348] width 76 height 23
